Goal: Information Seeking & Learning: Learn about a topic

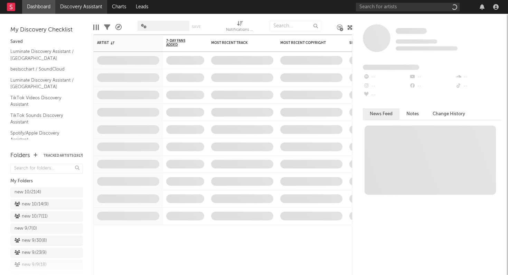
click at [88, 5] on link "Discovery Assistant" at bounding box center [81, 7] width 52 height 14
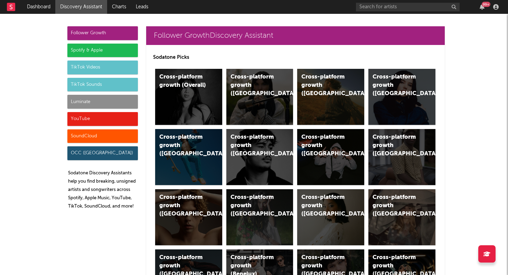
click at [85, 104] on div "Luminate" at bounding box center [102, 102] width 70 height 14
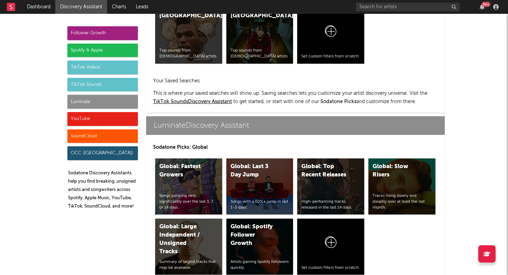
scroll to position [3066, 0]
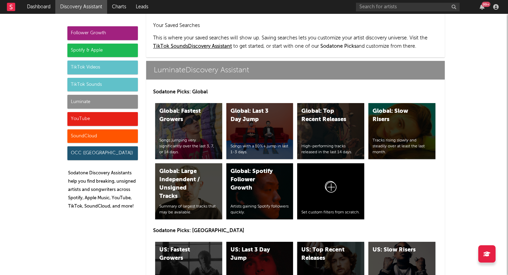
click at [327, 241] on div "US: Top Recent Releases High-performing tracks released in the last 14 days." at bounding box center [330, 269] width 67 height 56
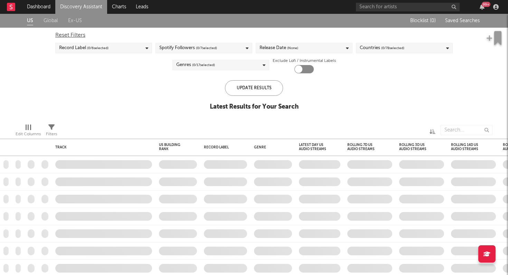
checkbox input "true"
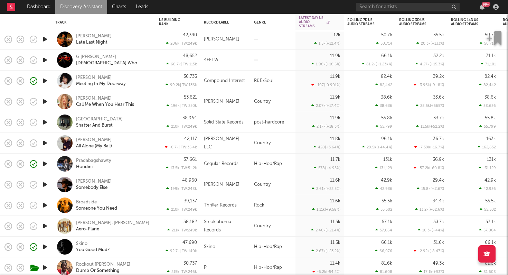
click at [129, 59] on div "G [PERSON_NAME] [DEMOGRAPHIC_DATA] Who" at bounding box center [113, 60] width 74 height 12
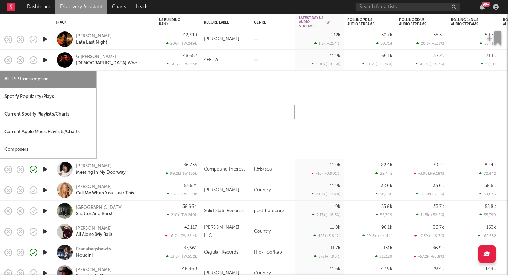
select select "1w"
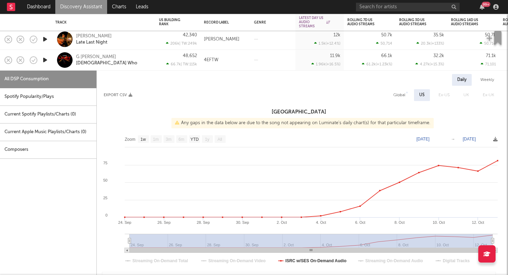
click at [44, 59] on icon "button" at bounding box center [44, 60] width 7 height 9
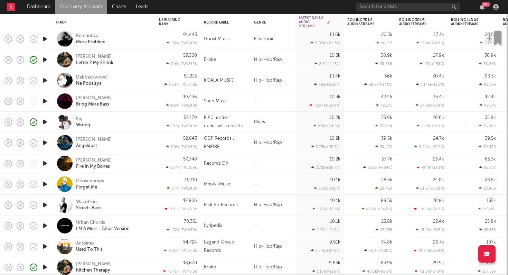
click at [46, 79] on icon "button" at bounding box center [44, 80] width 7 height 9
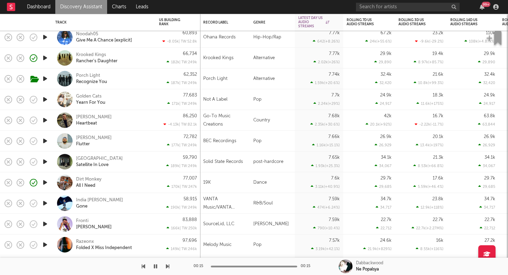
click at [42, 181] on icon "button" at bounding box center [44, 182] width 7 height 9
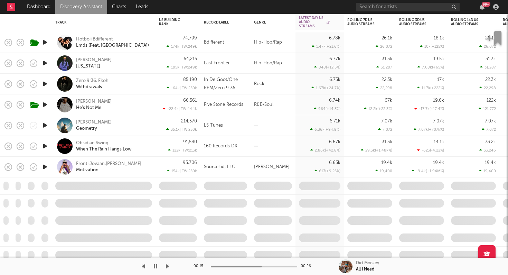
click at [78, 9] on link "Discovery Assistant" at bounding box center [81, 7] width 52 height 14
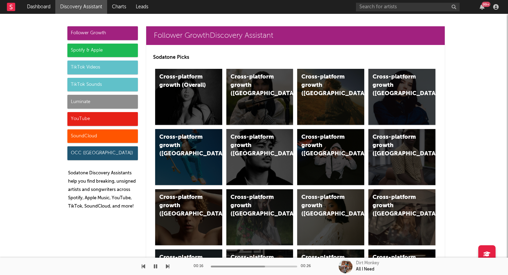
click at [108, 97] on div "Luminate" at bounding box center [102, 102] width 70 height 14
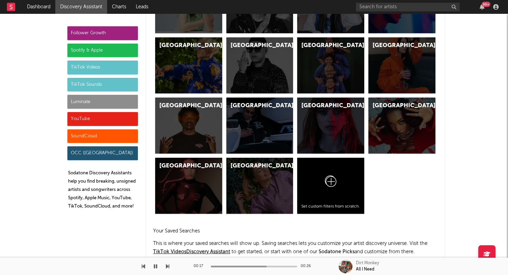
scroll to position [3066, 0]
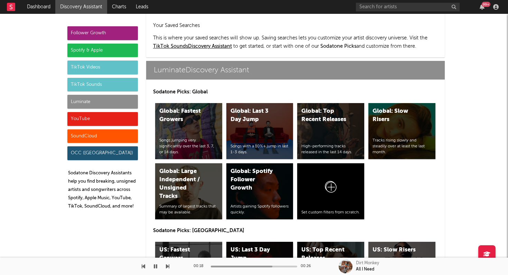
click at [256, 246] on div "US: Last 3 Day Jump" at bounding box center [253, 254] width 47 height 17
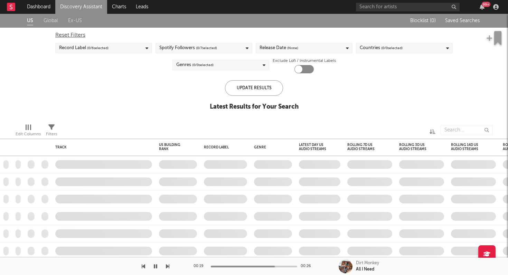
checkbox input "true"
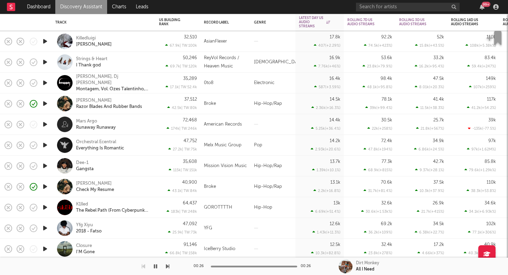
click at [47, 164] on icon "button" at bounding box center [44, 165] width 7 height 9
click at [113, 165] on div "Dee-1 Gangsta" at bounding box center [113, 166] width 74 height 12
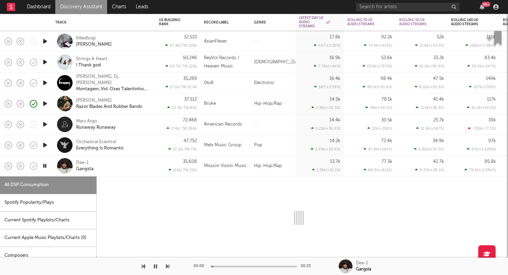
select select "6m"
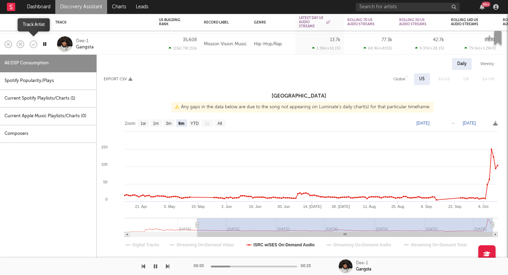
click at [30, 41] on icon "button" at bounding box center [34, 44] width 10 height 10
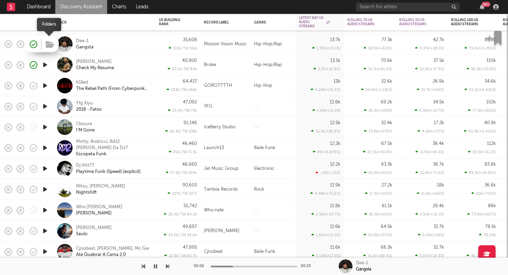
click at [48, 46] on icon "button" at bounding box center [50, 45] width 9 height 8
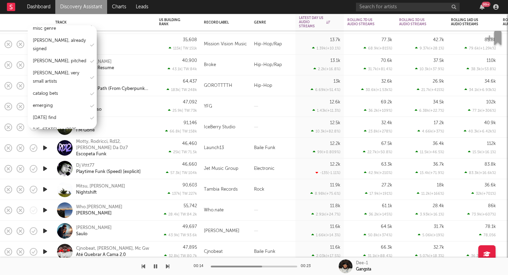
scroll to position [445, 0]
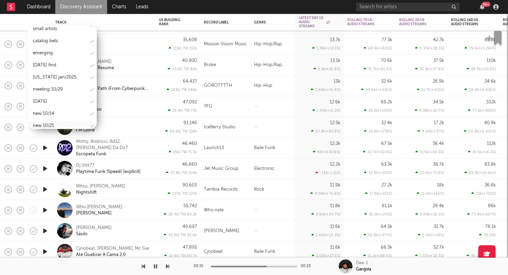
click at [52, 122] on div "new 10/21" at bounding box center [43, 126] width 21 height 8
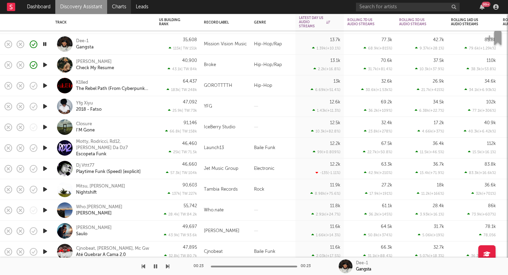
click at [126, 9] on link "Charts" at bounding box center [119, 7] width 24 height 14
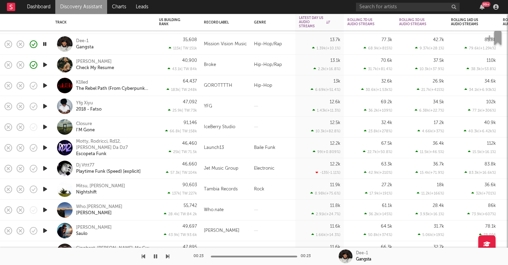
click at [376, 1] on div "99 +" at bounding box center [428, 7] width 145 height 14
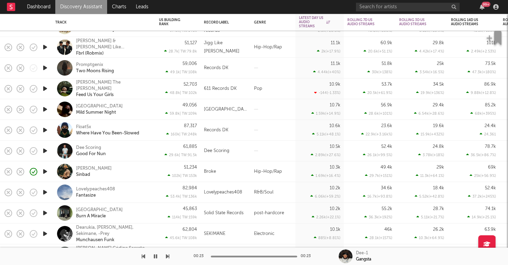
click at [46, 192] on icon "button" at bounding box center [44, 192] width 7 height 9
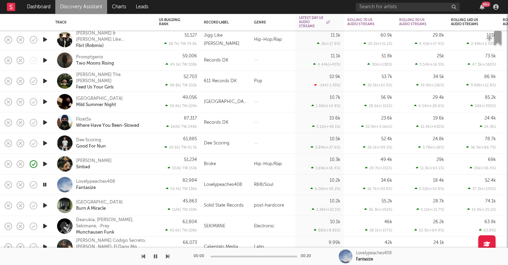
click at [141, 182] on div "Lovelypeaches408 Fantasize" at bounding box center [113, 185] width 74 height 12
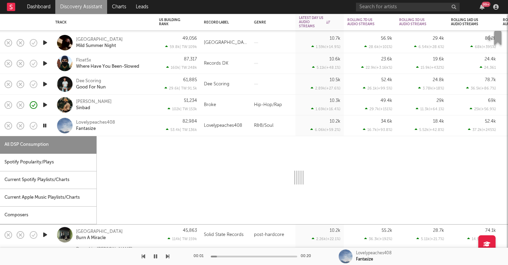
select select "6m"
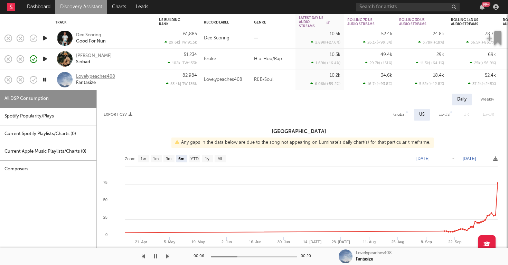
click at [106, 74] on div "Lovelypeaches408" at bounding box center [95, 77] width 39 height 6
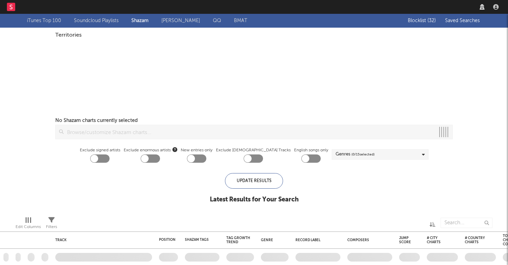
checkbox input "true"
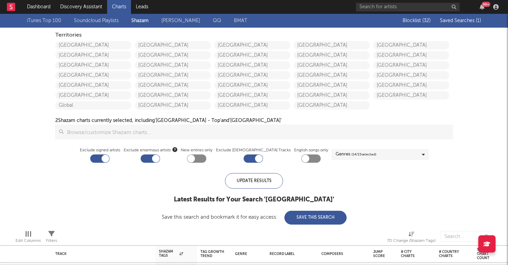
click at [465, 20] on span "Saved Searches ( 1 )" at bounding box center [460, 20] width 41 height 5
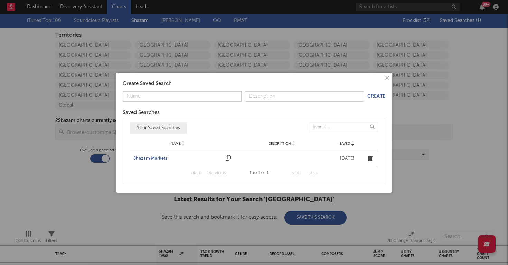
click at [157, 157] on div "Shazam Markets" at bounding box center [177, 158] width 89 height 7
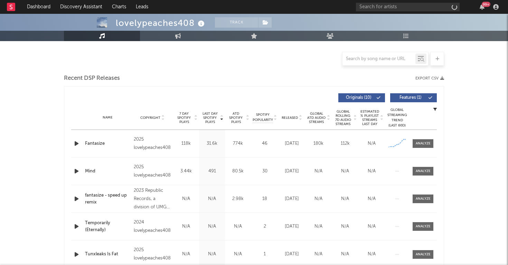
scroll to position [131, 0]
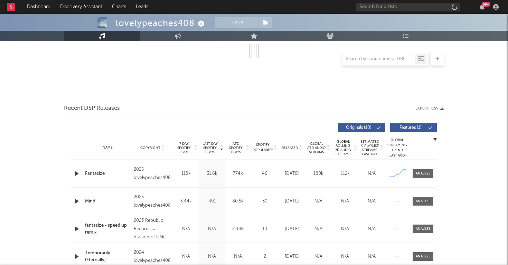
select select "6m"
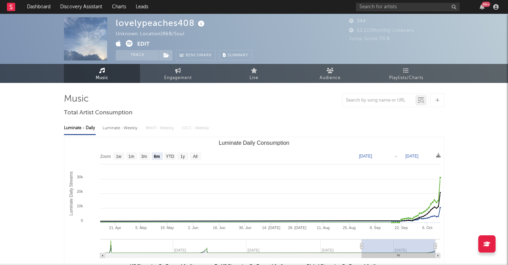
scroll to position [0, 0]
